Goal: Task Accomplishment & Management: Manage account settings

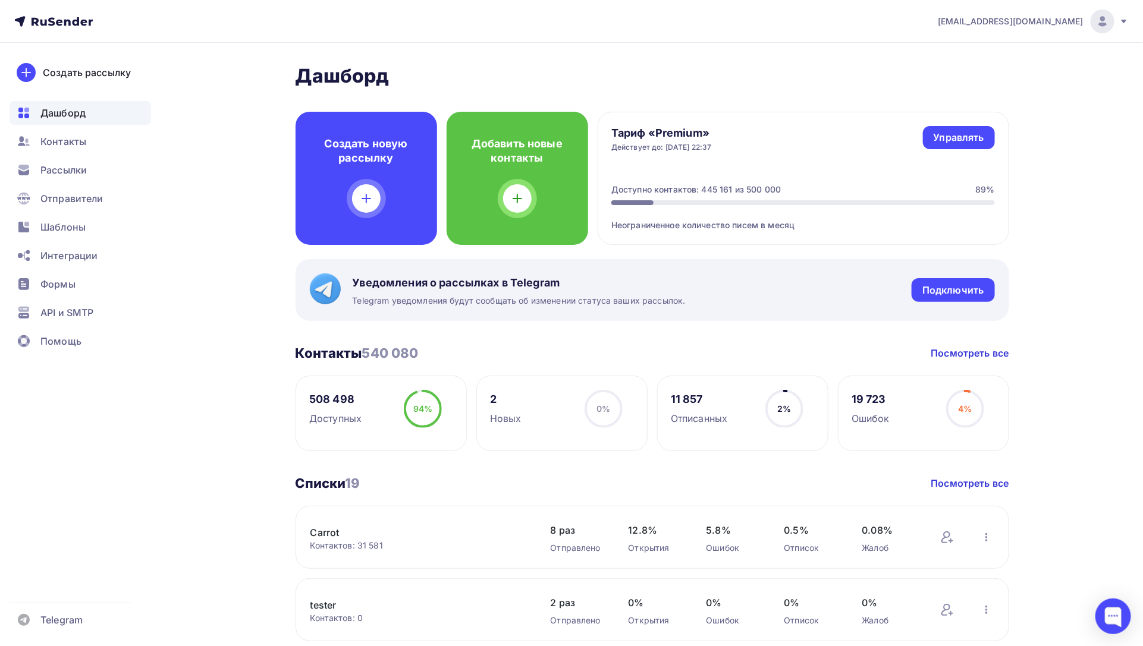
drag, startPoint x: 741, startPoint y: 187, endPoint x: 782, endPoint y: 187, distance: 41.6
click at [782, 187] on div "Доступно контактов: 445 161 из 500 000 89%" at bounding box center [802, 190] width 383 height 12
click at [871, 172] on div "Тариф «Premium» Действует до: [DATE] 22:37 Управлять Управлять Доступно контакт…" at bounding box center [803, 178] width 411 height 133
drag, startPoint x: 733, startPoint y: 190, endPoint x: 854, endPoint y: 197, distance: 121.5
click at [854, 197] on div "Доступно контактов: 445 161 из 500 000 89%" at bounding box center [802, 194] width 383 height 21
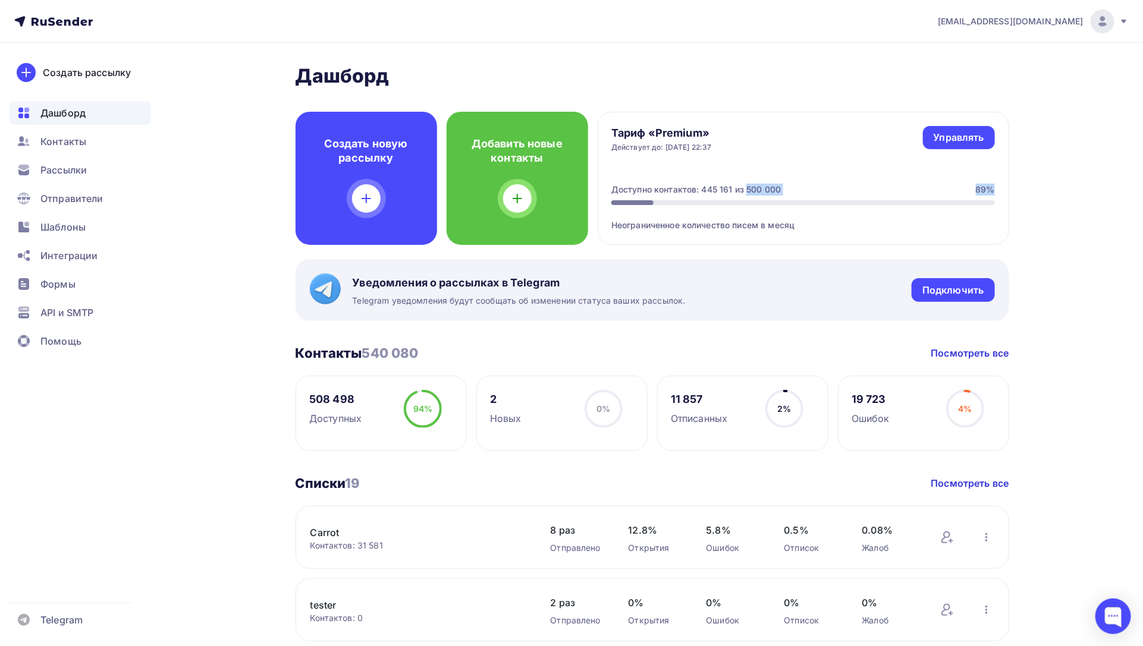
click at [759, 191] on div "Доступно контактов: 445 161 из 500 000" at bounding box center [695, 190] width 169 height 12
